Goal: Task Accomplishment & Management: Complete application form

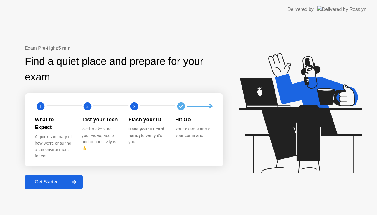
click at [52, 179] on div "Get Started" at bounding box center [46, 181] width 40 height 5
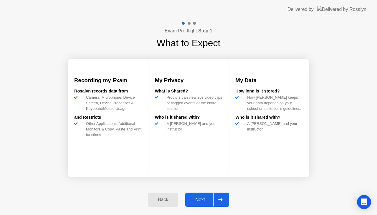
click at [193, 198] on div "Next" at bounding box center [200, 199] width 26 height 5
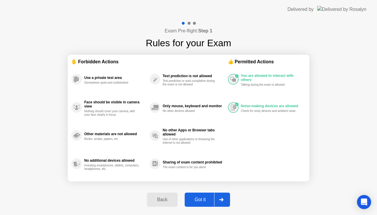
click at [195, 198] on div "Got it" at bounding box center [200, 199] width 28 height 5
select select "**********"
select select "*******"
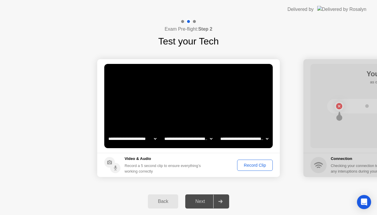
click at [256, 166] on div "Record Clip" at bounding box center [254, 165] width 31 height 5
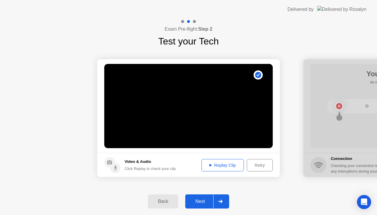
click at [203, 203] on div "Next" at bounding box center [200, 201] width 26 height 5
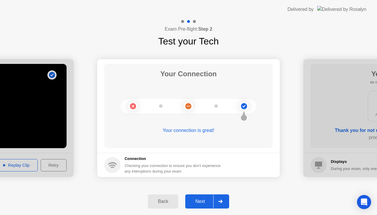
click at [200, 200] on div "Next" at bounding box center [200, 201] width 26 height 5
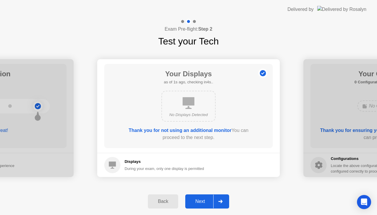
click at [200, 200] on div "Next" at bounding box center [200, 201] width 26 height 5
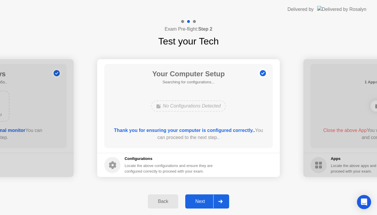
click at [200, 200] on div "Next" at bounding box center [200, 201] width 26 height 5
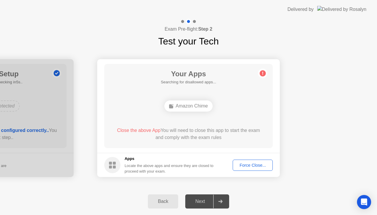
click at [200, 200] on div "Next" at bounding box center [200, 201] width 26 height 5
click at [243, 164] on div "Force Close..." at bounding box center [253, 165] width 36 height 5
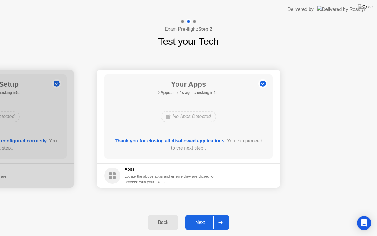
click at [200, 215] on div "Next" at bounding box center [200, 221] width 26 height 5
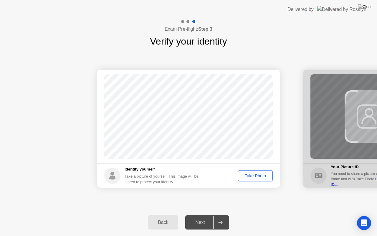
click at [251, 175] on div "Take Photo" at bounding box center [255, 175] width 31 height 5
click at [198, 215] on div "Next" at bounding box center [200, 221] width 26 height 5
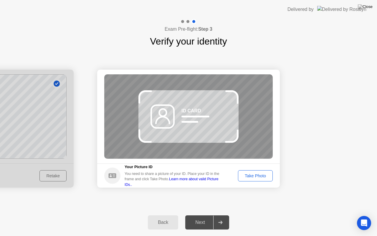
click at [254, 174] on div "Take Photo" at bounding box center [255, 175] width 31 height 5
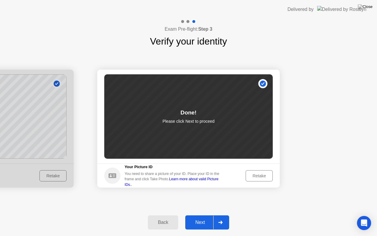
click at [203, 215] on div "Next" at bounding box center [200, 221] width 26 height 5
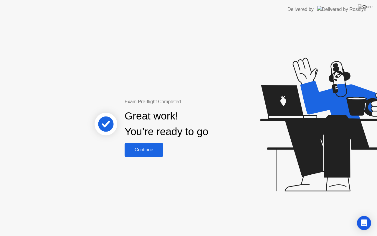
click at [152, 148] on div "Continue" at bounding box center [143, 149] width 35 height 5
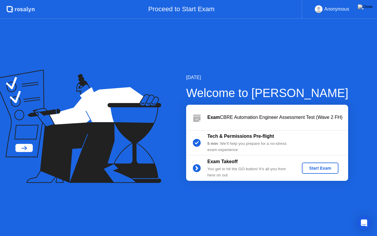
click at [324, 167] on div "Start Exam" at bounding box center [319, 167] width 31 height 5
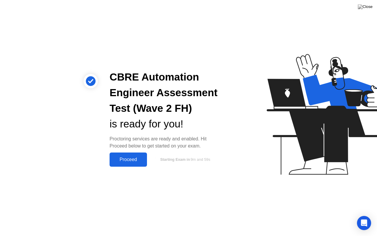
click at [133, 154] on button "Proceed" at bounding box center [128, 159] width 37 height 14
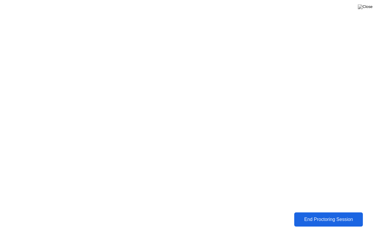
click at [310, 215] on div "End Proctoring Session" at bounding box center [328, 218] width 65 height 5
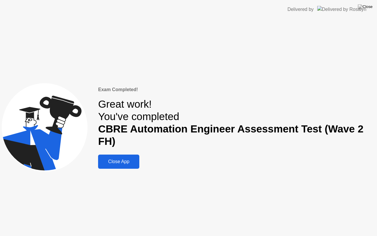
click at [128, 163] on div "Close App" at bounding box center [119, 161] width 38 height 5
